Goal: Information Seeking & Learning: Learn about a topic

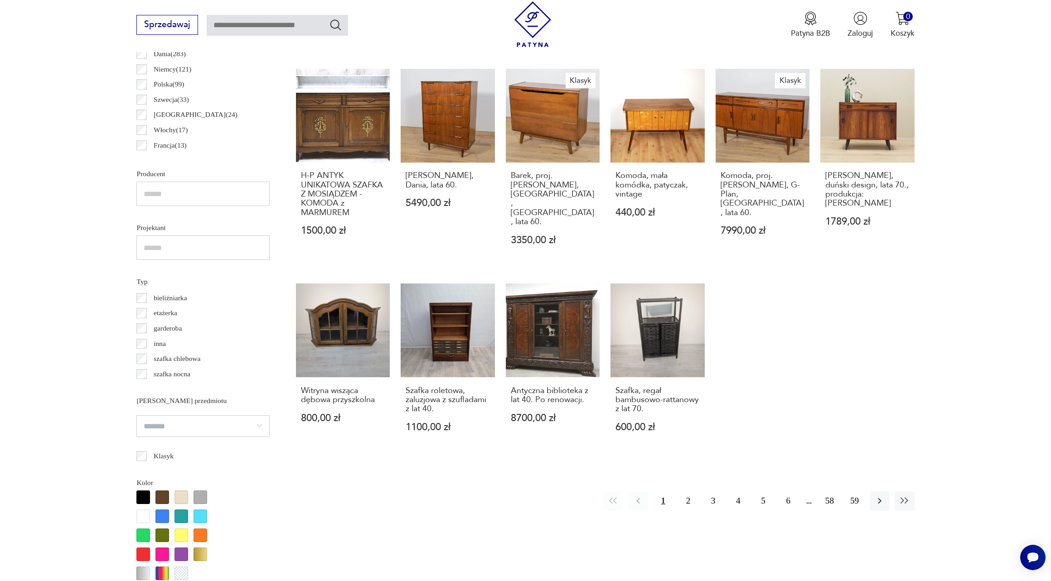
scroll to position [581, 0]
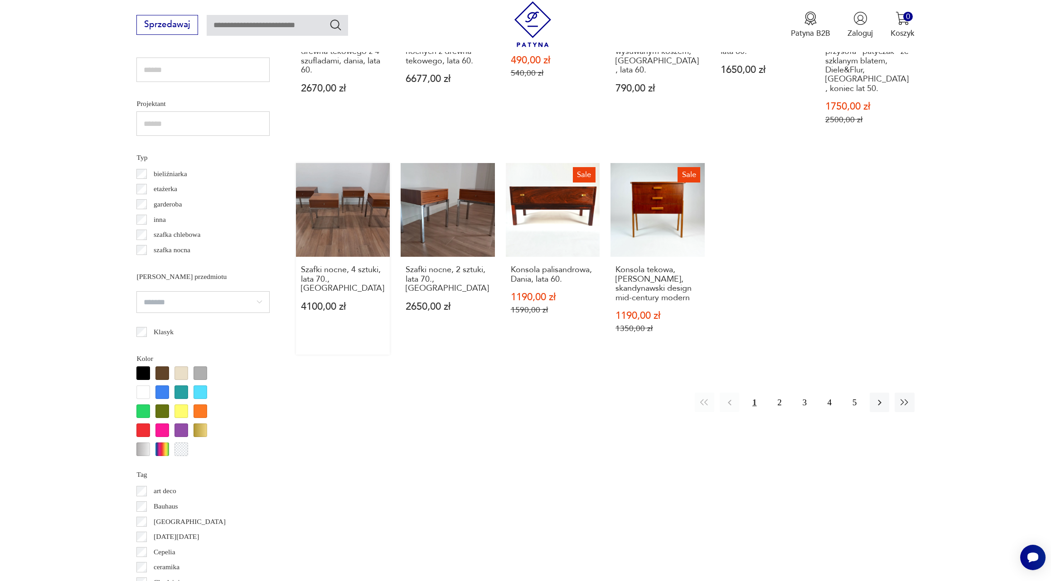
scroll to position [712, 0]
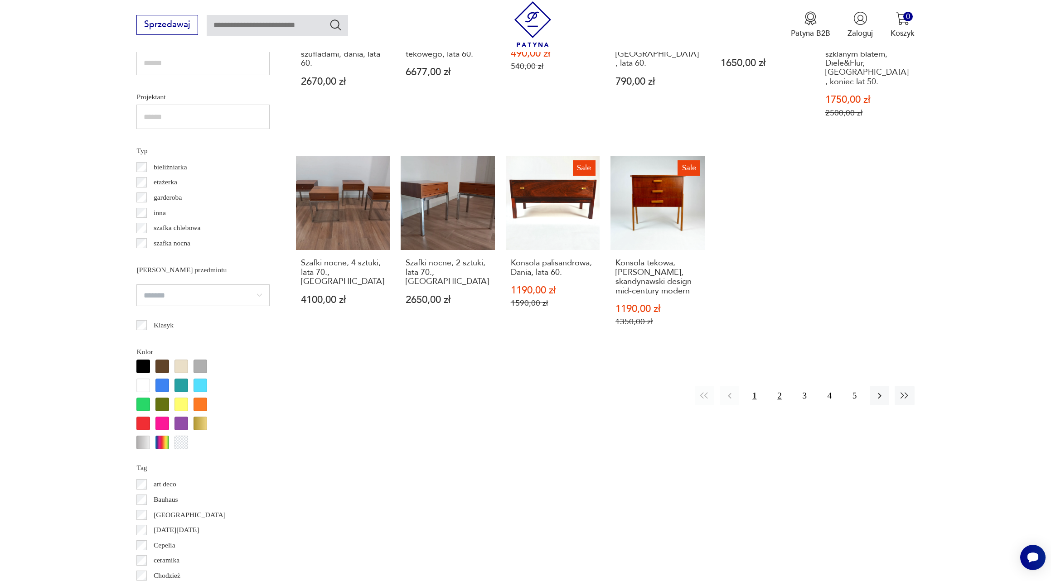
click at [781, 395] on button "2" at bounding box center [779, 395] width 19 height 19
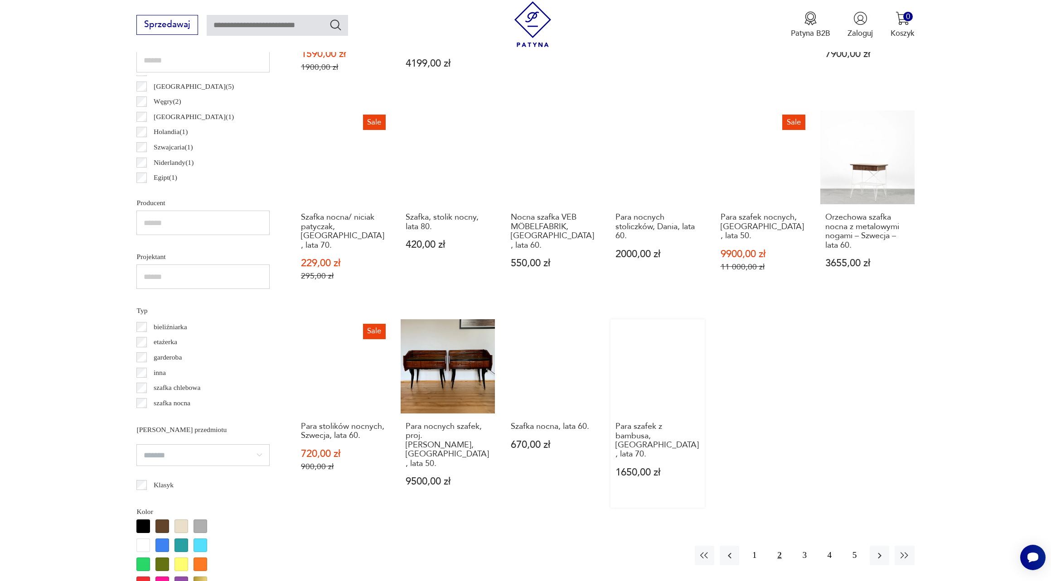
scroll to position [552, 0]
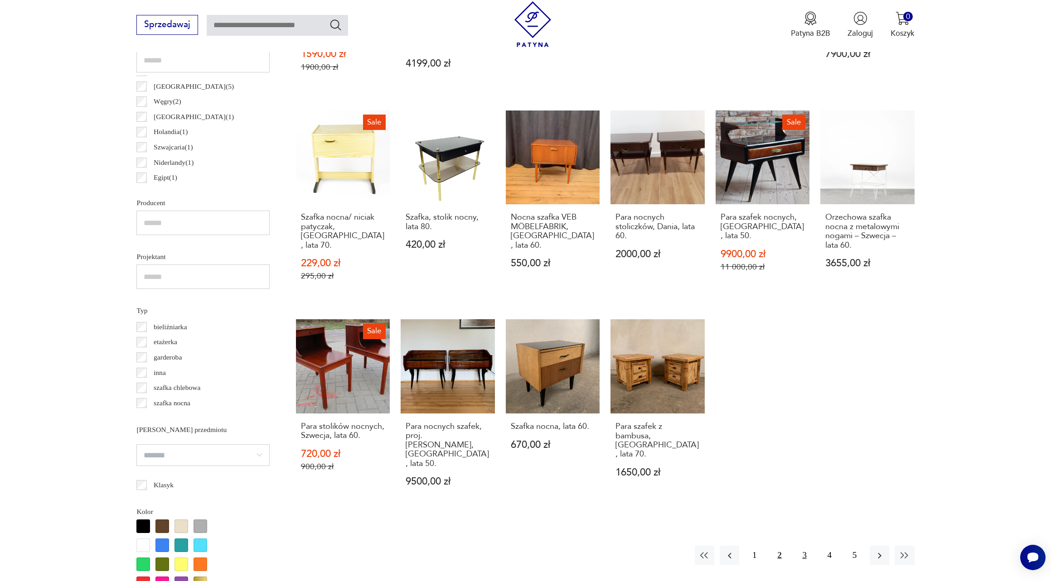
click at [806, 546] on button "3" at bounding box center [804, 555] width 19 height 19
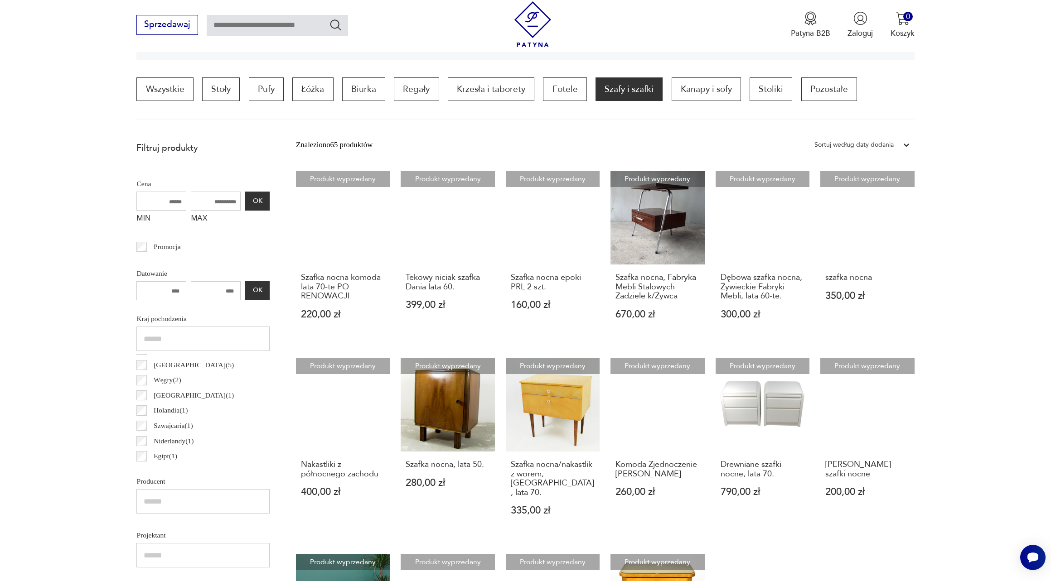
scroll to position [272, 0]
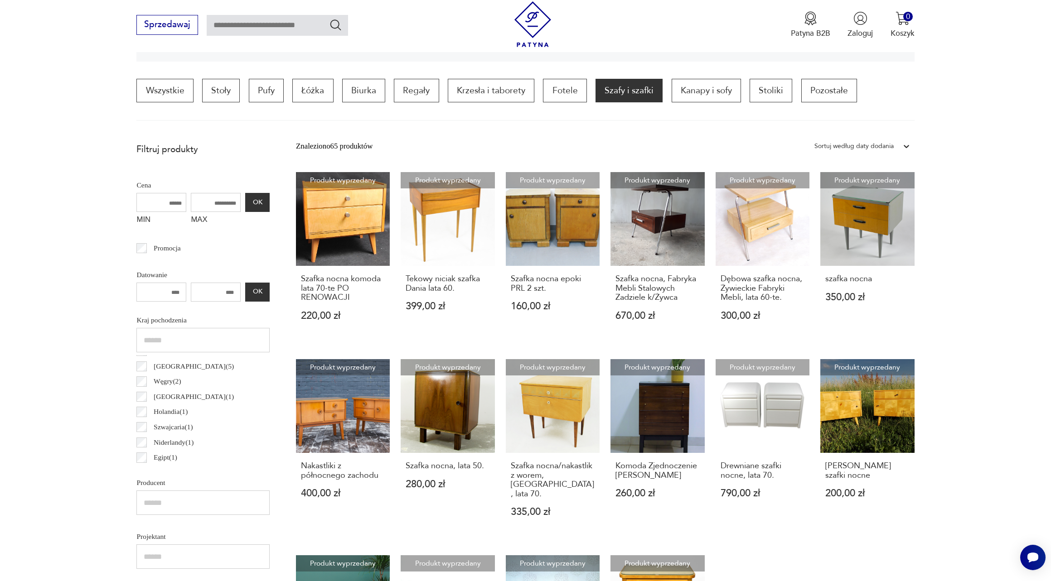
scroll to position [552, 0]
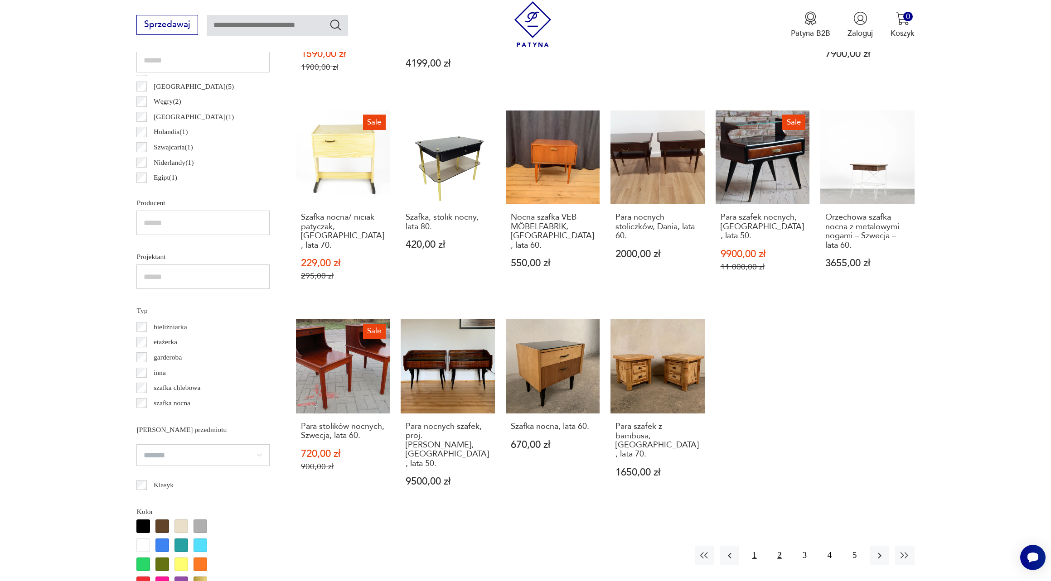
click at [756, 546] on button "1" at bounding box center [754, 555] width 19 height 19
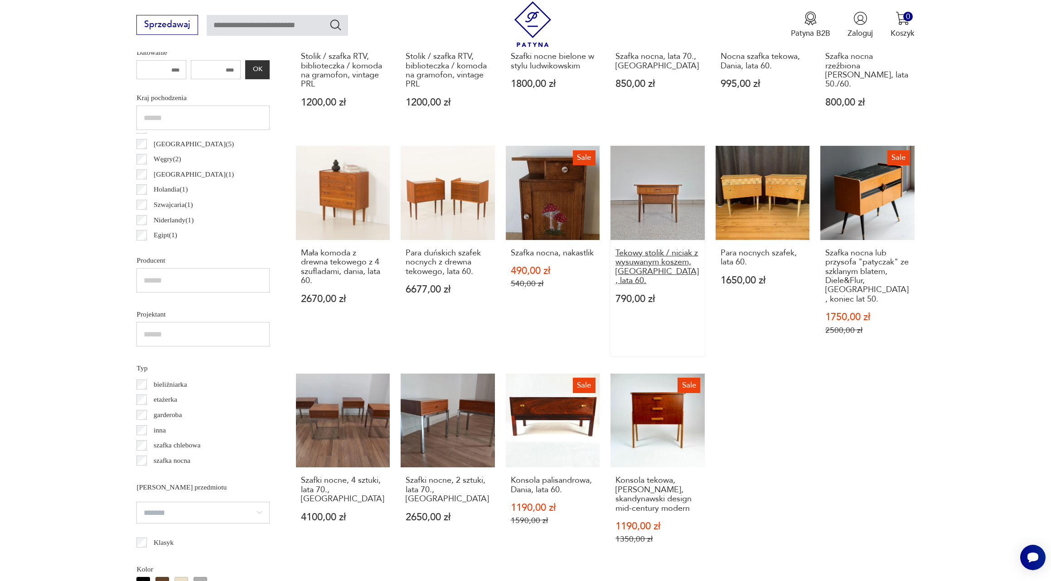
scroll to position [497, 0]
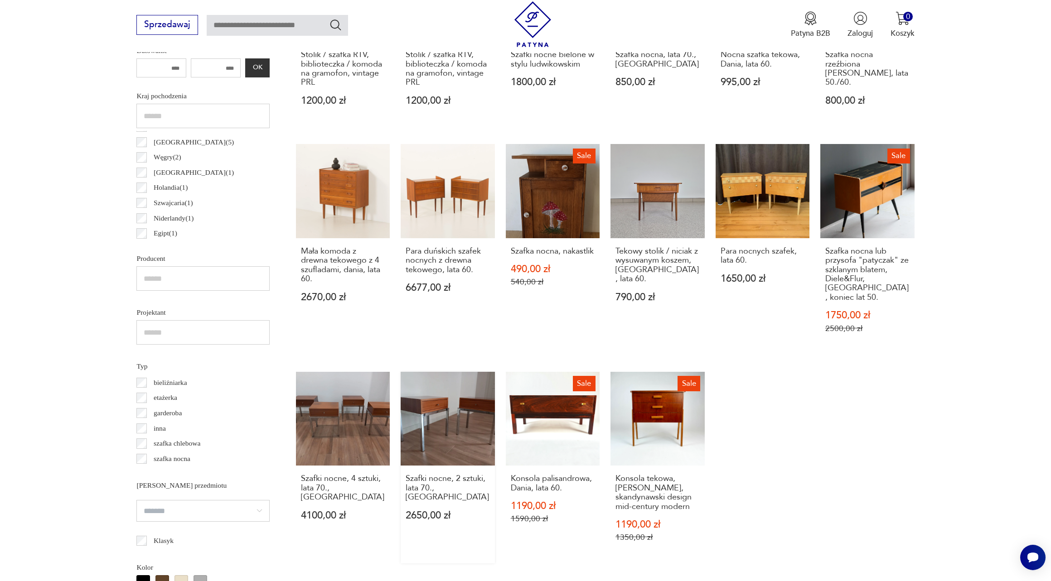
click at [439, 402] on link "Szafki nocne, 2 sztuki, lata 70., Włochy 2650,00 zł" at bounding box center [448, 468] width 94 height 192
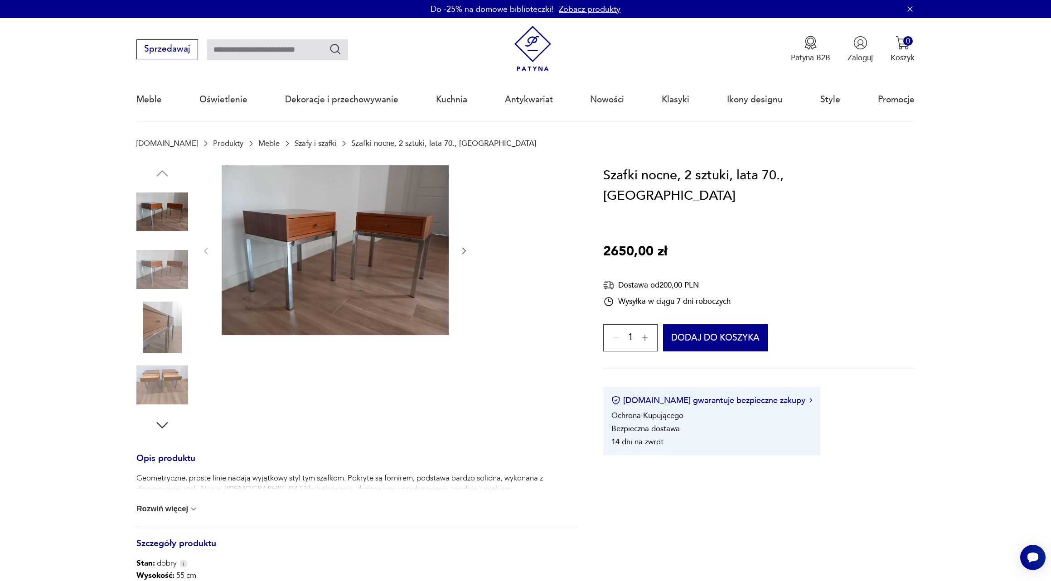
click at [164, 222] on img at bounding box center [162, 212] width 52 height 52
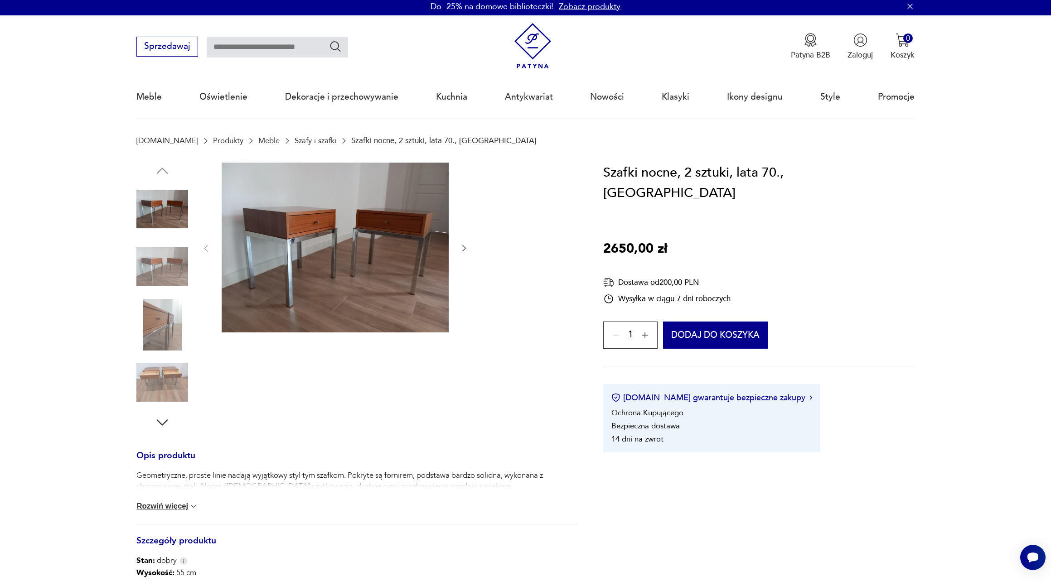
scroll to position [2, 0]
click at [296, 225] on img at bounding box center [335, 248] width 227 height 170
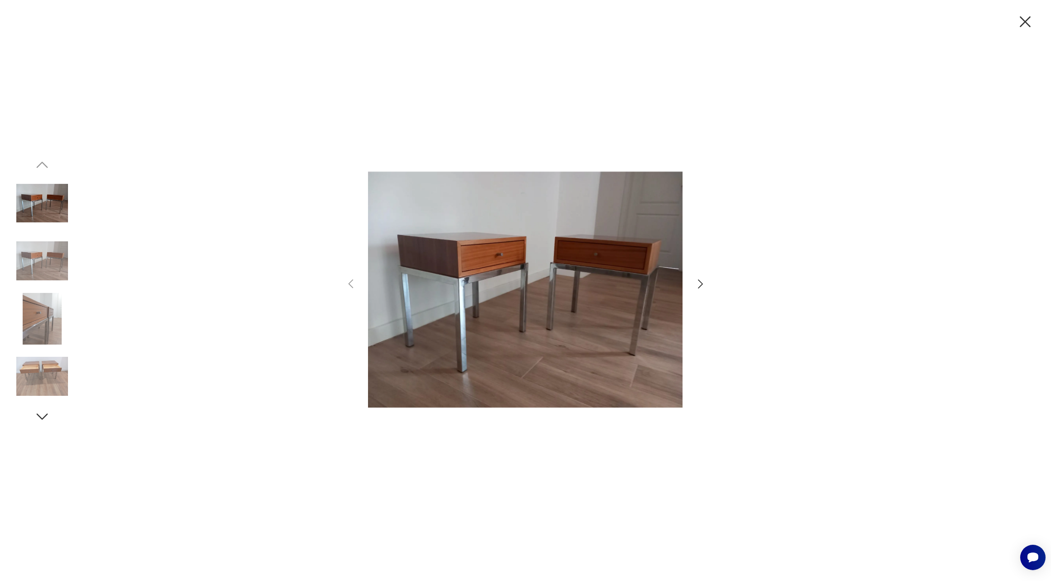
click at [697, 283] on icon "button" at bounding box center [700, 284] width 13 height 13
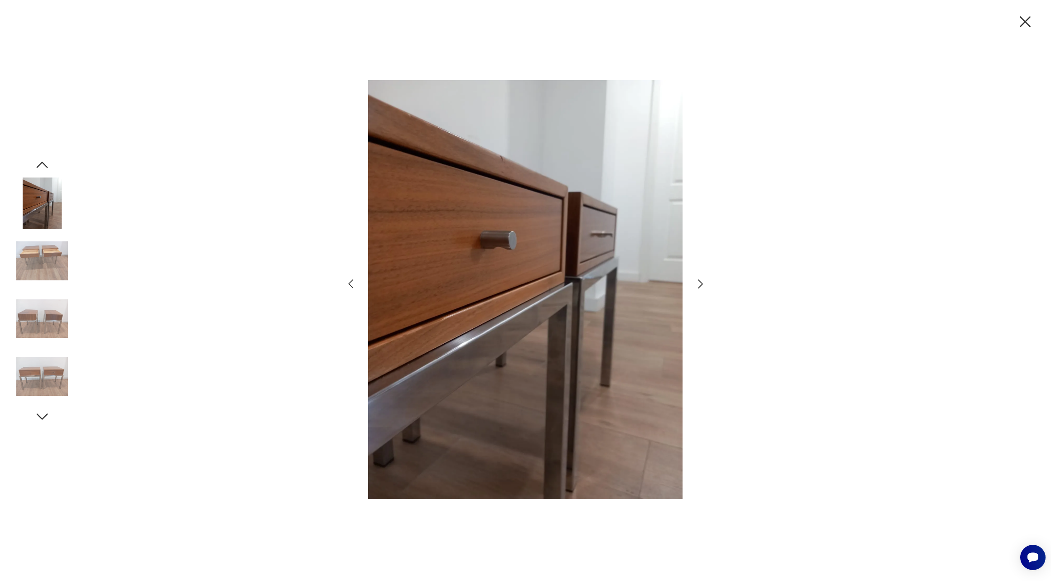
drag, startPoint x: 1026, startPoint y: 27, endPoint x: 998, endPoint y: 15, distance: 30.5
click at [1026, 27] on icon "button" at bounding box center [1025, 21] width 19 height 19
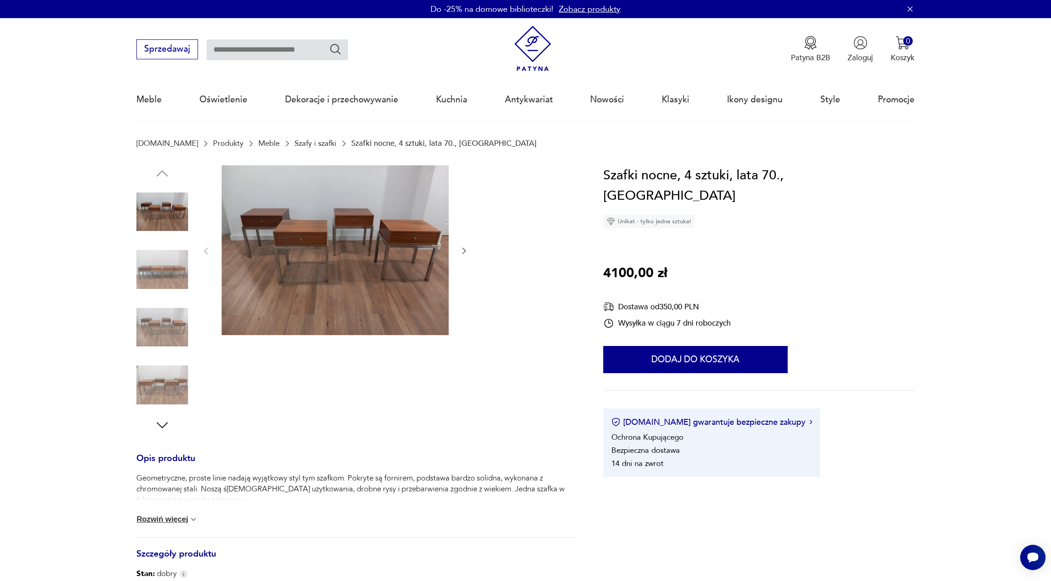
click at [151, 267] on img at bounding box center [162, 270] width 52 height 52
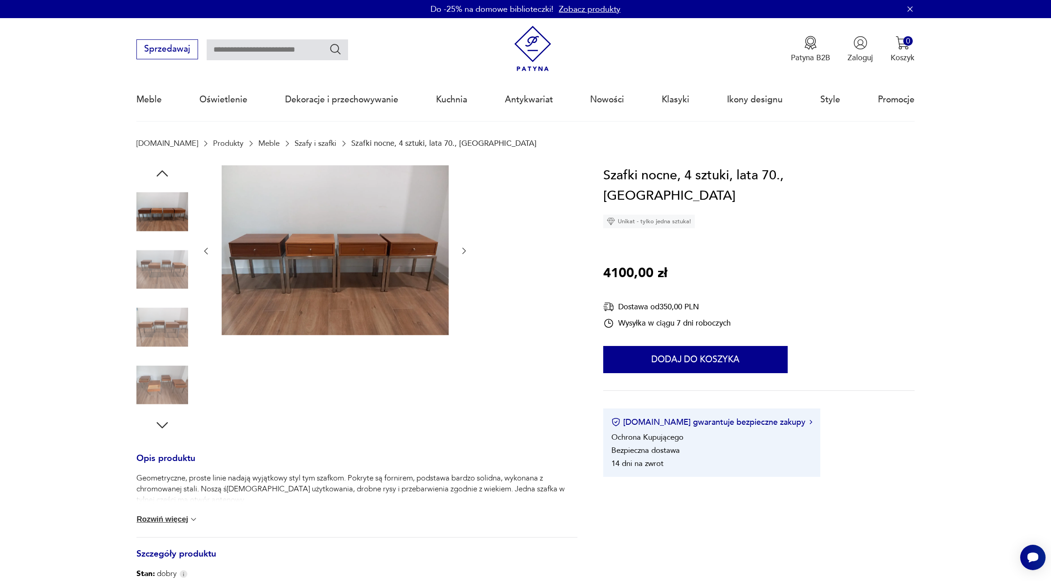
click at [155, 280] on img at bounding box center [162, 270] width 52 height 52
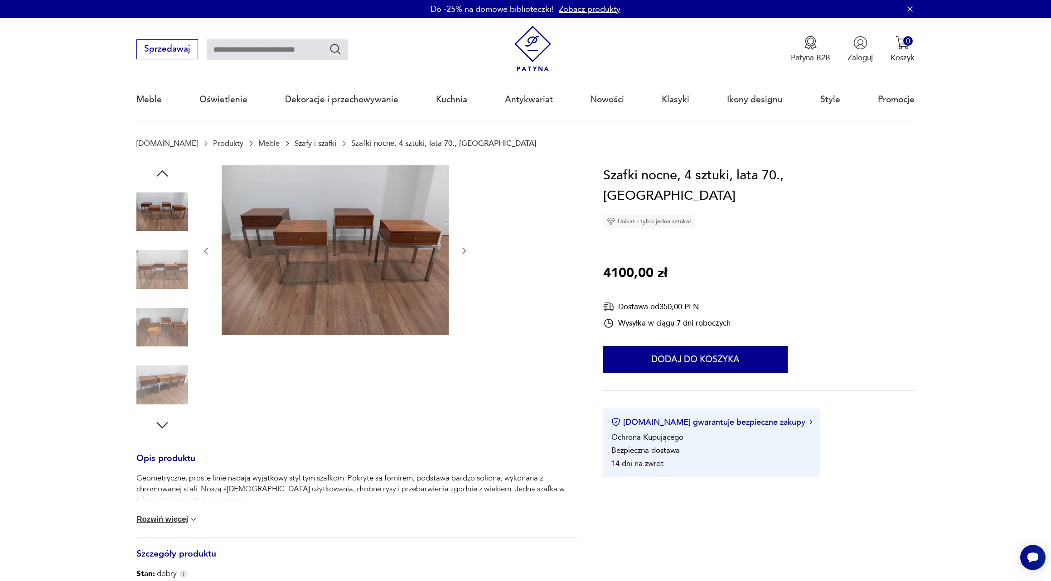
click at [155, 280] on img at bounding box center [162, 270] width 52 height 52
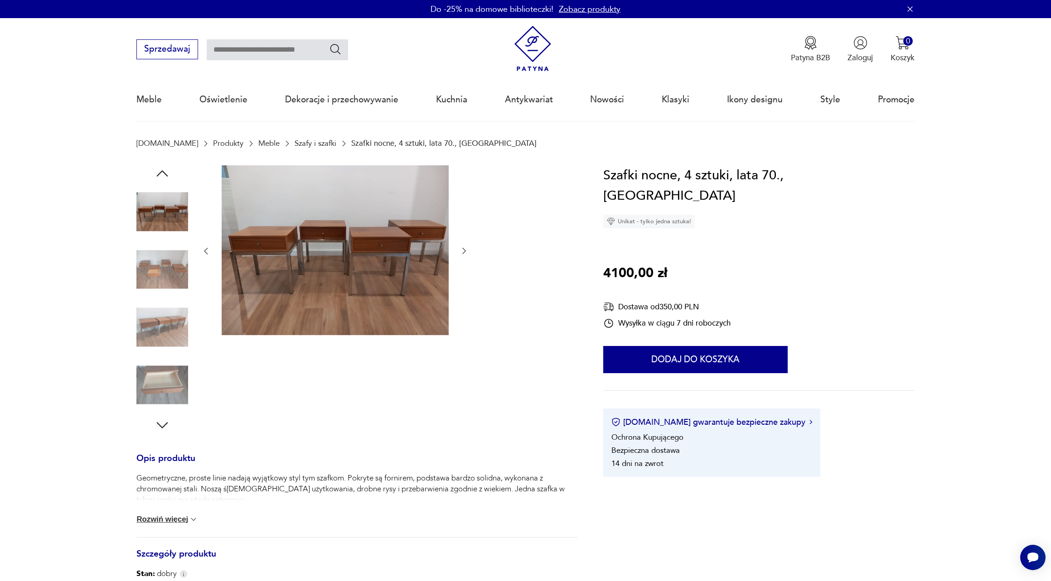
click at [156, 300] on div at bounding box center [162, 299] width 52 height 227
click at [159, 315] on img at bounding box center [162, 328] width 52 height 52
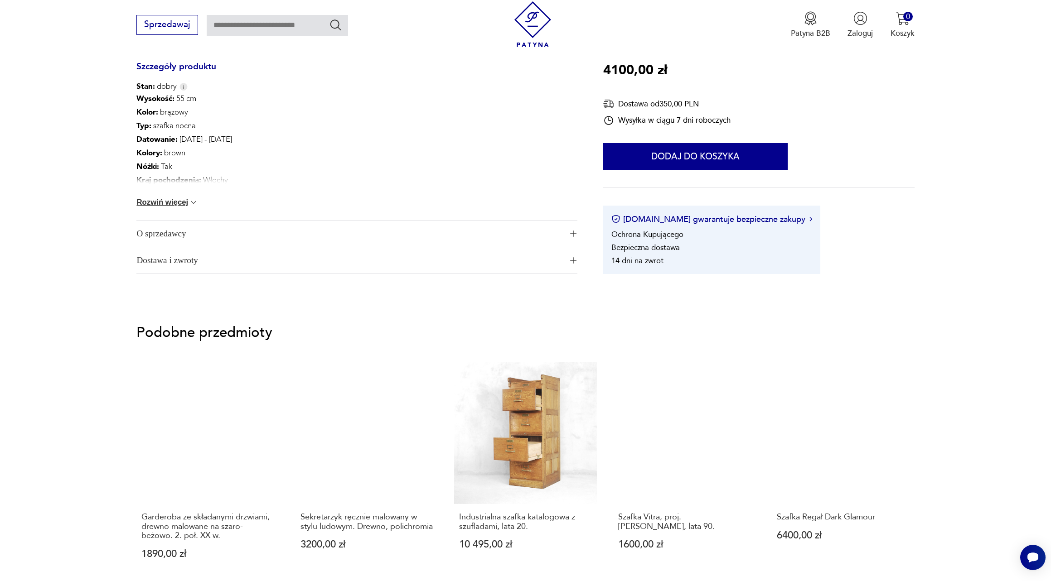
scroll to position [641, 0]
